Goal: Task Accomplishment & Management: Manage account settings

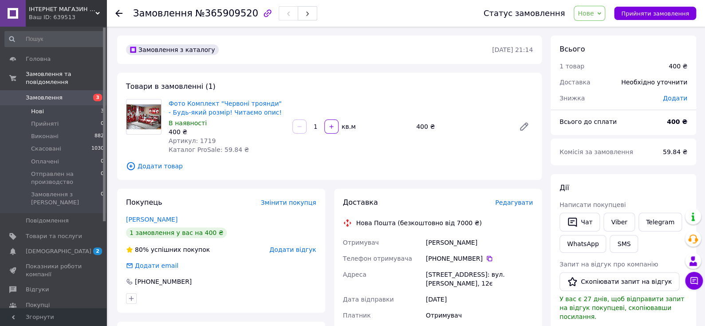
click at [38, 107] on span "Нові" at bounding box center [37, 111] width 13 height 8
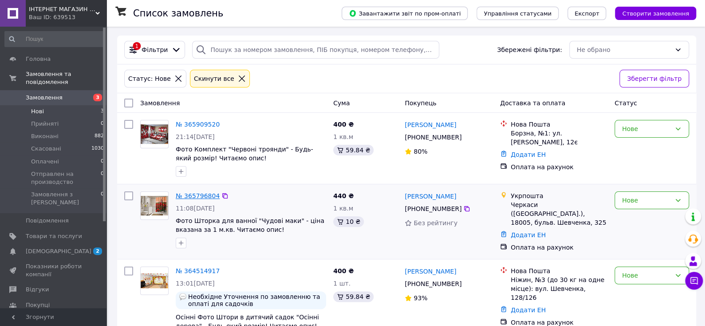
click at [201, 195] on link "№ 365796804" at bounding box center [198, 195] width 44 height 7
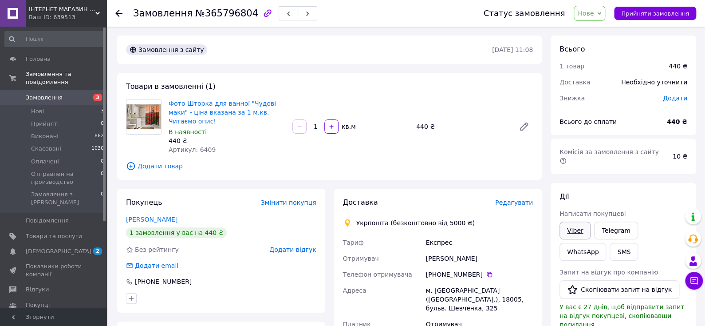
click at [569, 221] on link "Viber" at bounding box center [575, 230] width 31 height 18
click at [41, 247] on span "[DEMOGRAPHIC_DATA]" at bounding box center [59, 251] width 66 height 8
